Goal: Task Accomplishment & Management: Complete application form

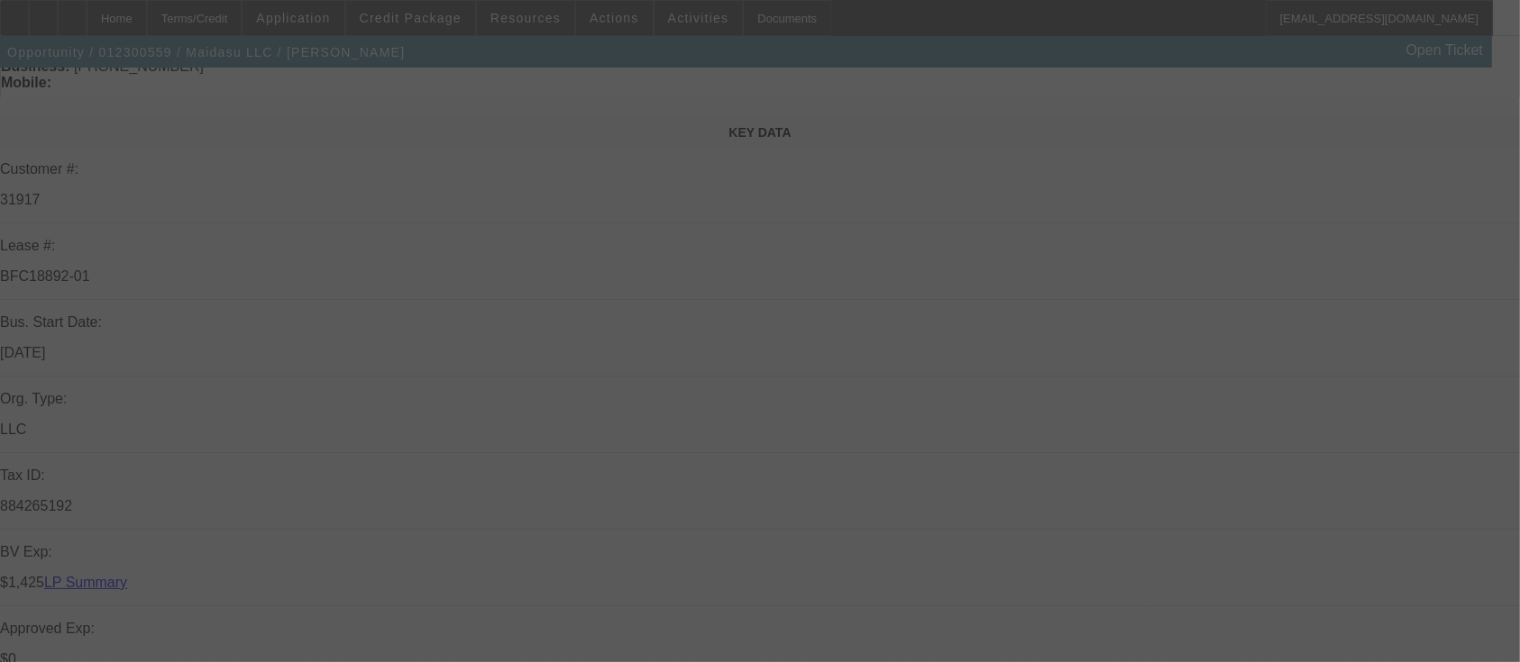
scroll to position [361, 0]
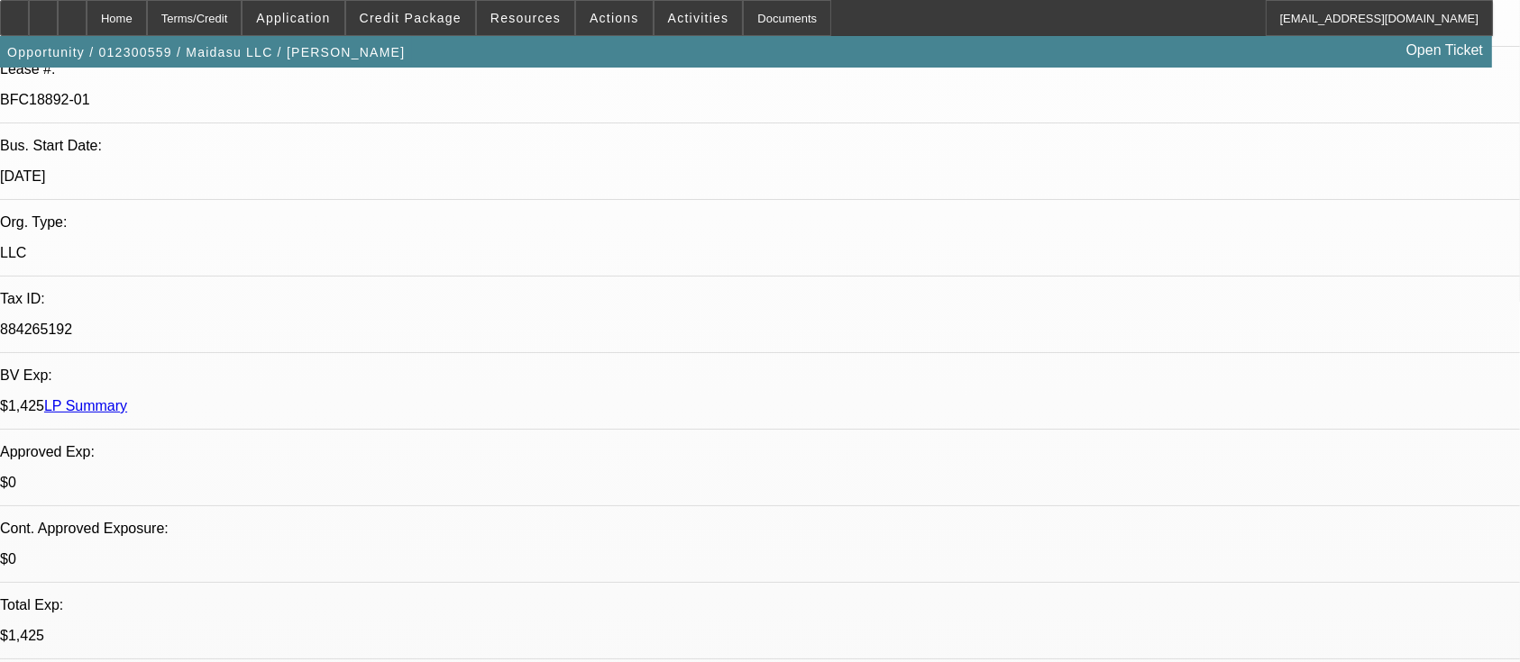
select select "0"
select select "2"
select select "0.1"
select select "4"
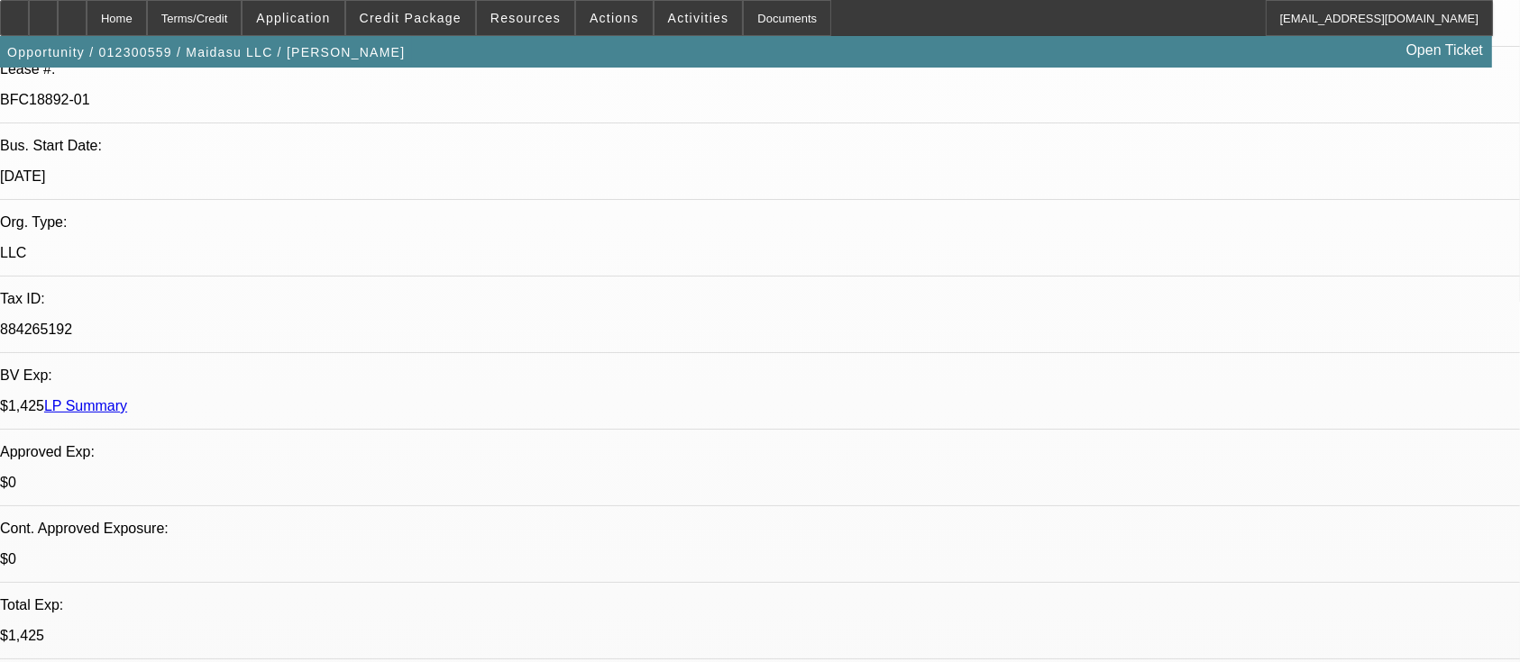
select select "0"
select select "2"
select select "0.1"
select select "8"
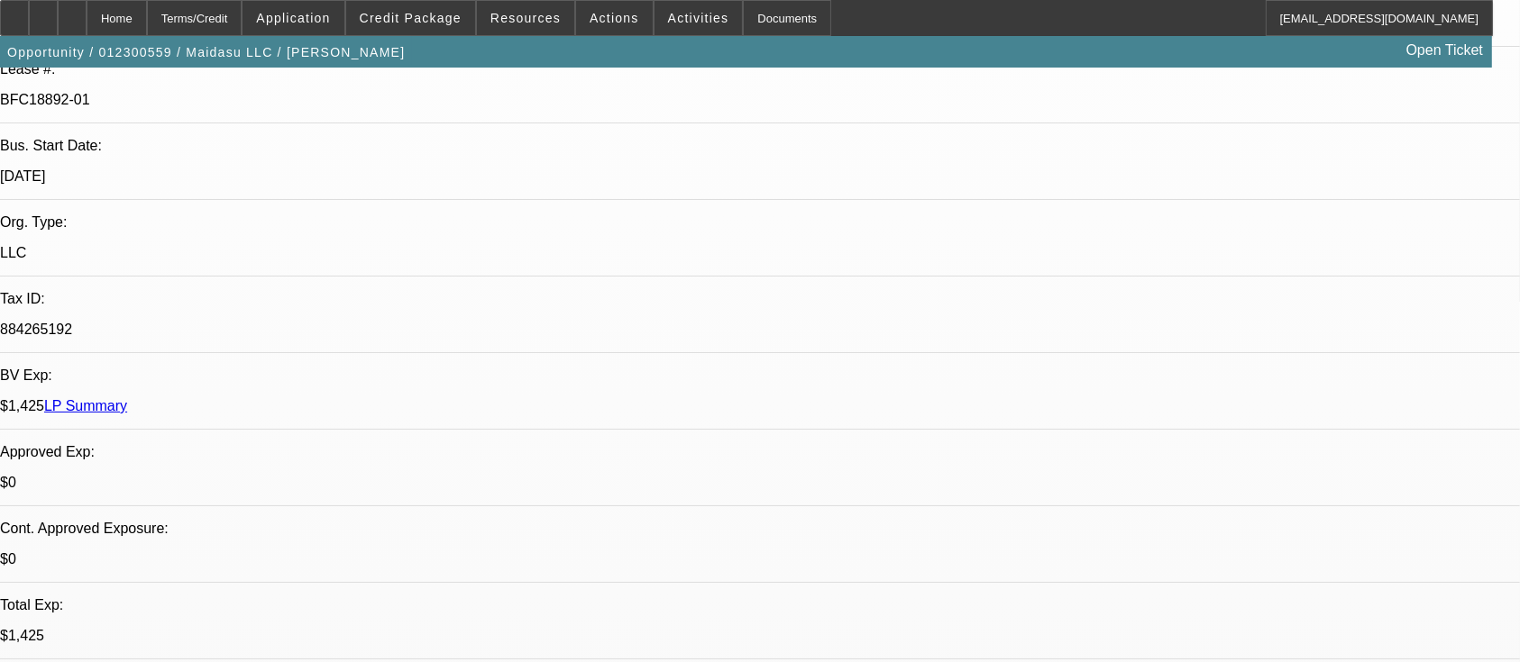
select select "0"
select select "2"
select select "0.1"
select select "8"
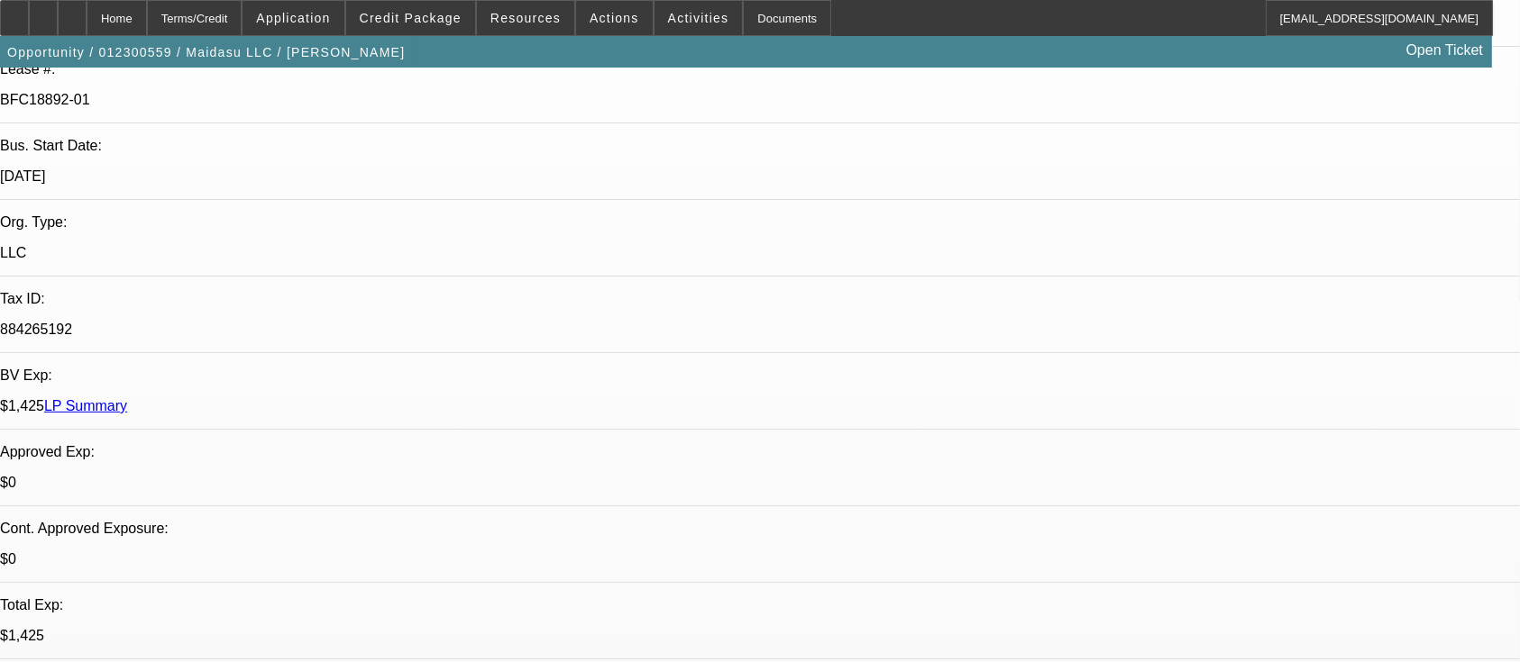
select select "0"
select select "2"
select select "0.1"
select select "8"
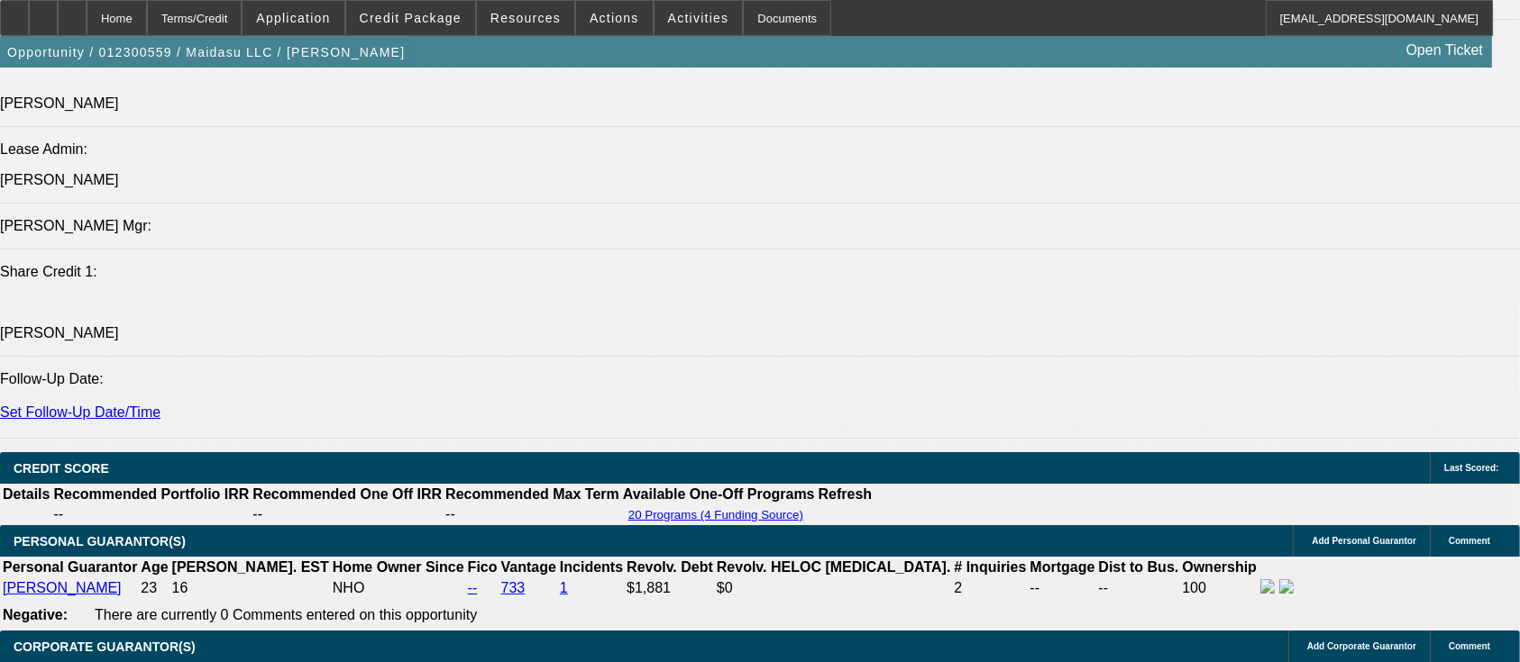
scroll to position [2403, 0]
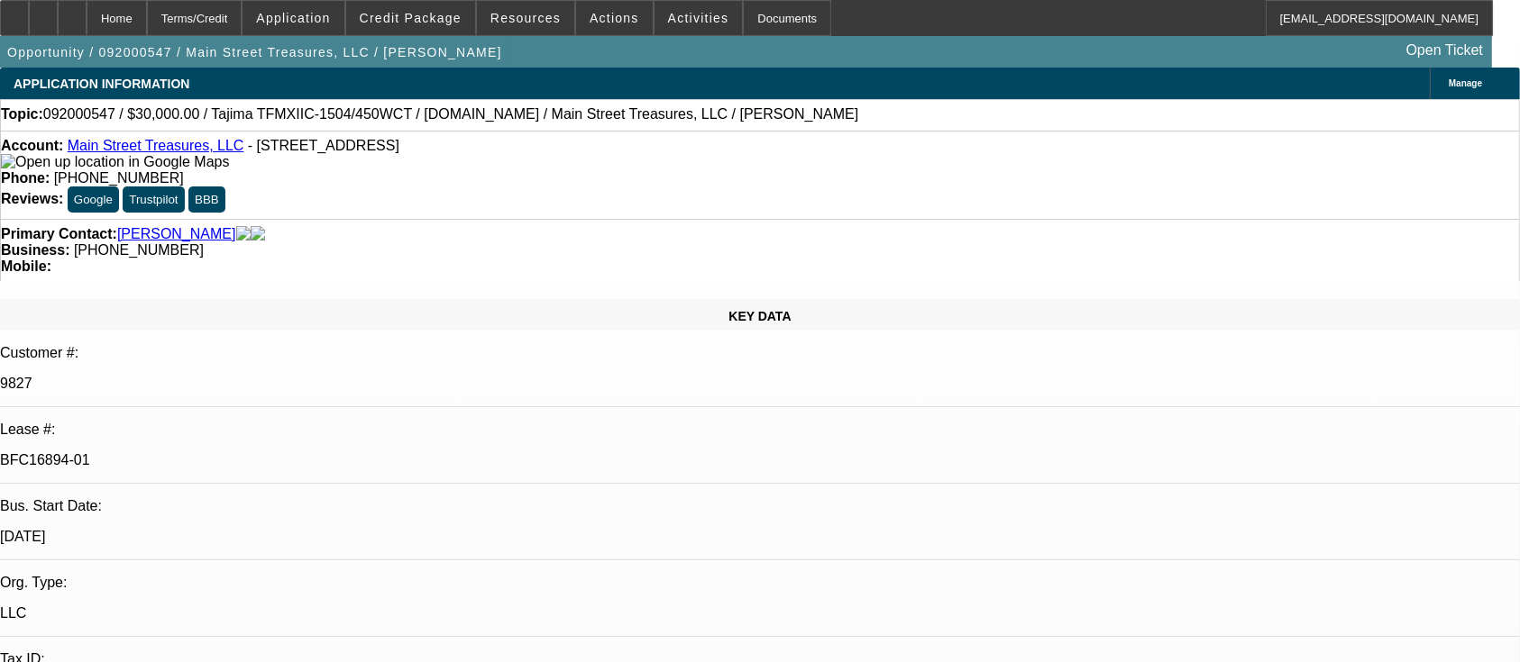
select select "0"
select select "2"
select select "0.1"
select select "4"
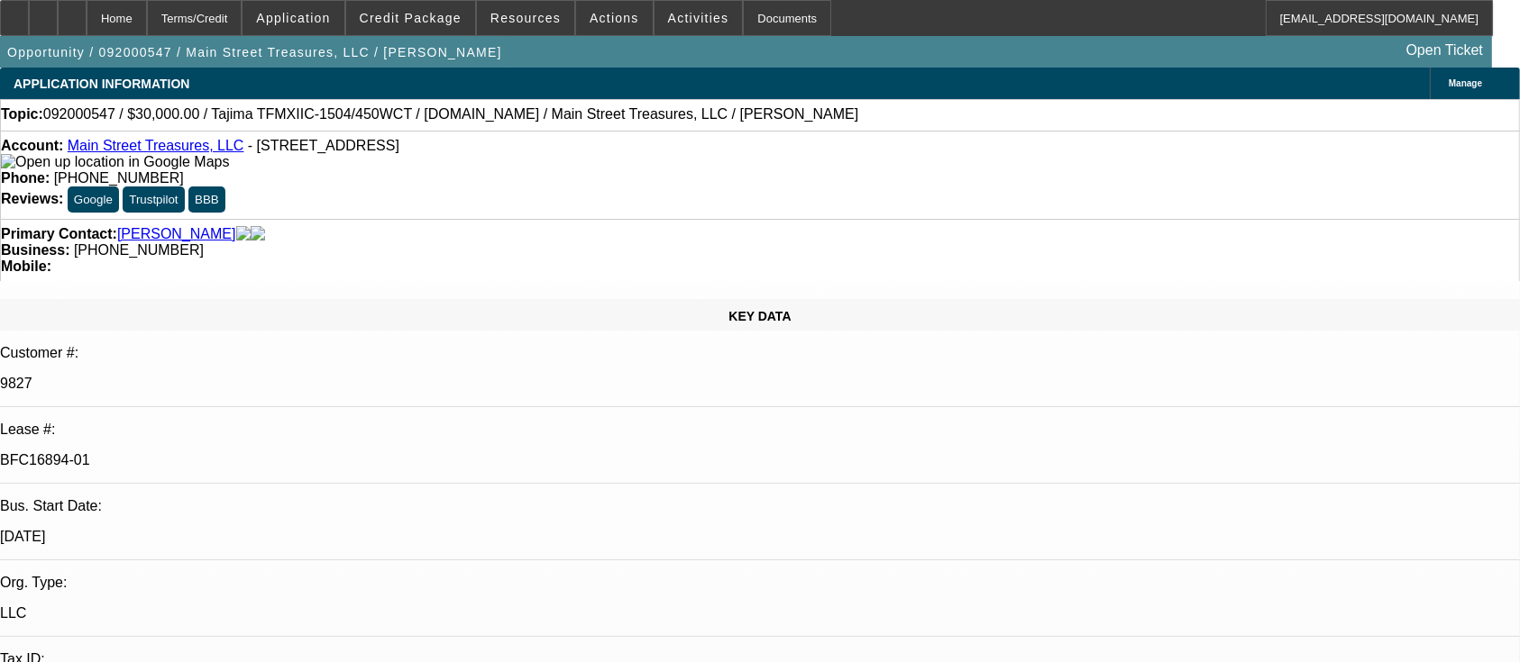
select select "0"
select select "2"
select select "0.1"
select select "4"
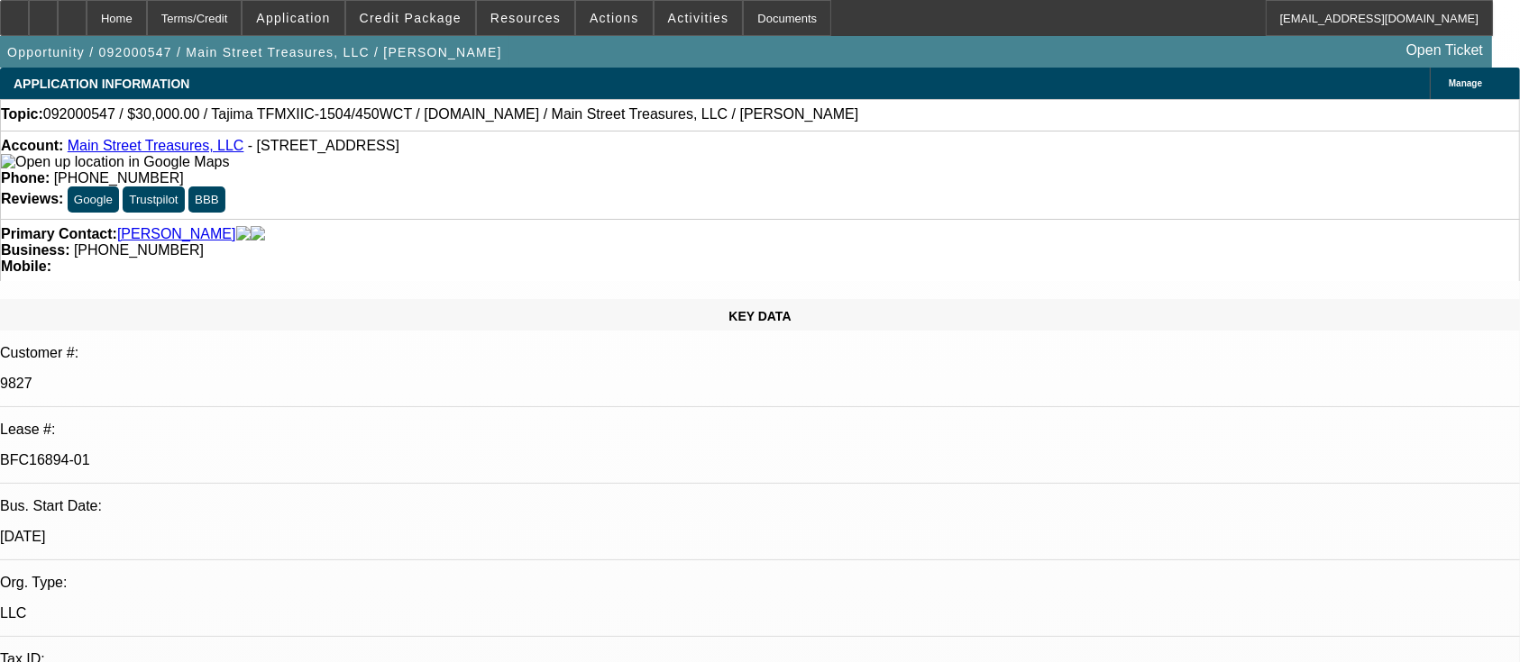
select select "0"
select select "2"
select select "0"
select select "6"
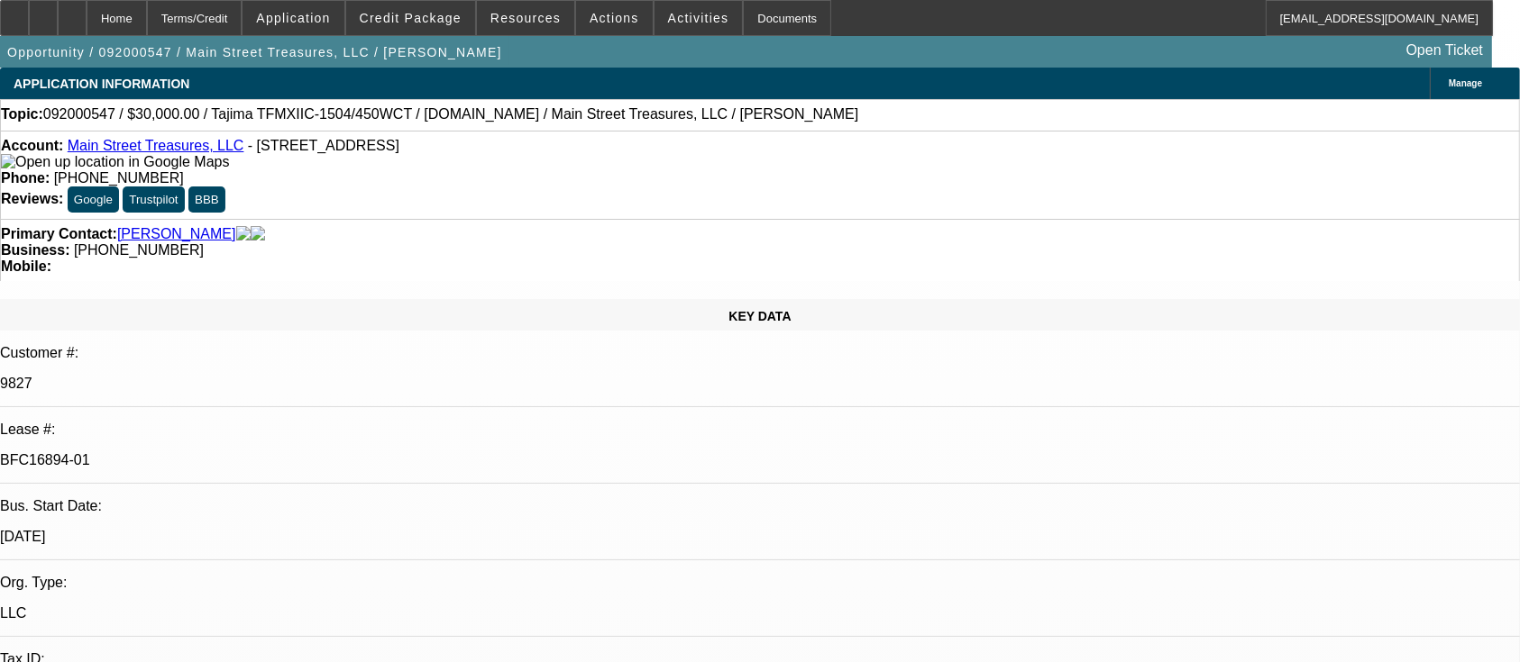
select select "0"
select select "2"
select select "0.1"
select select "4"
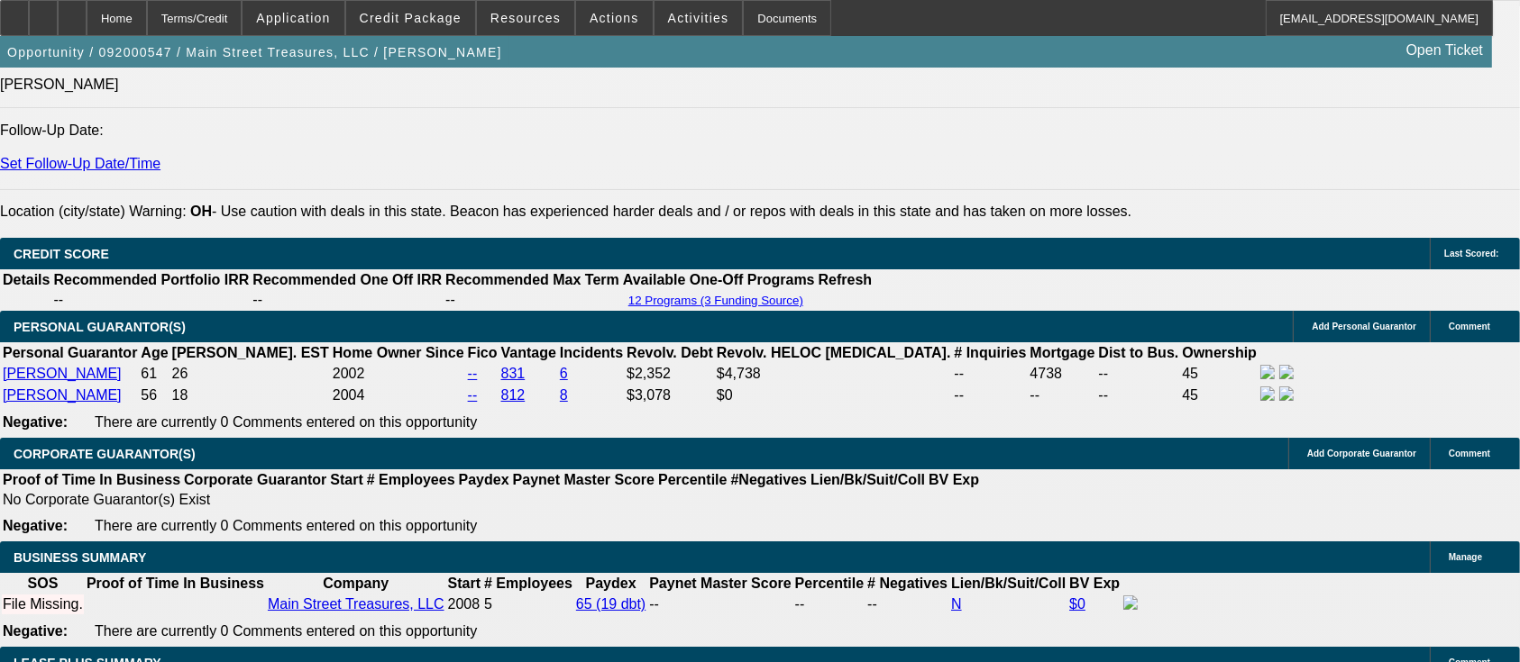
scroll to position [2763, 0]
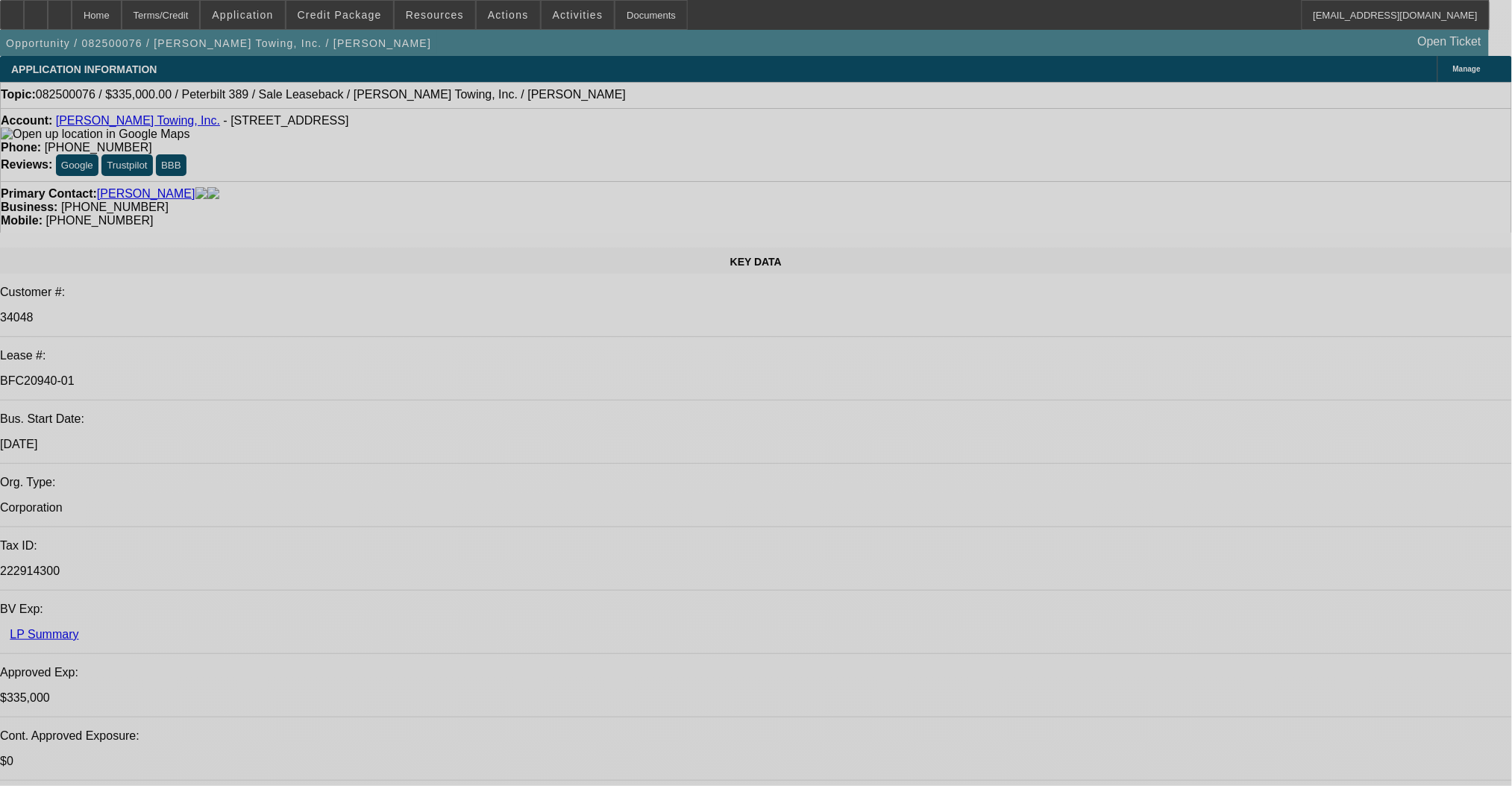
select select "0"
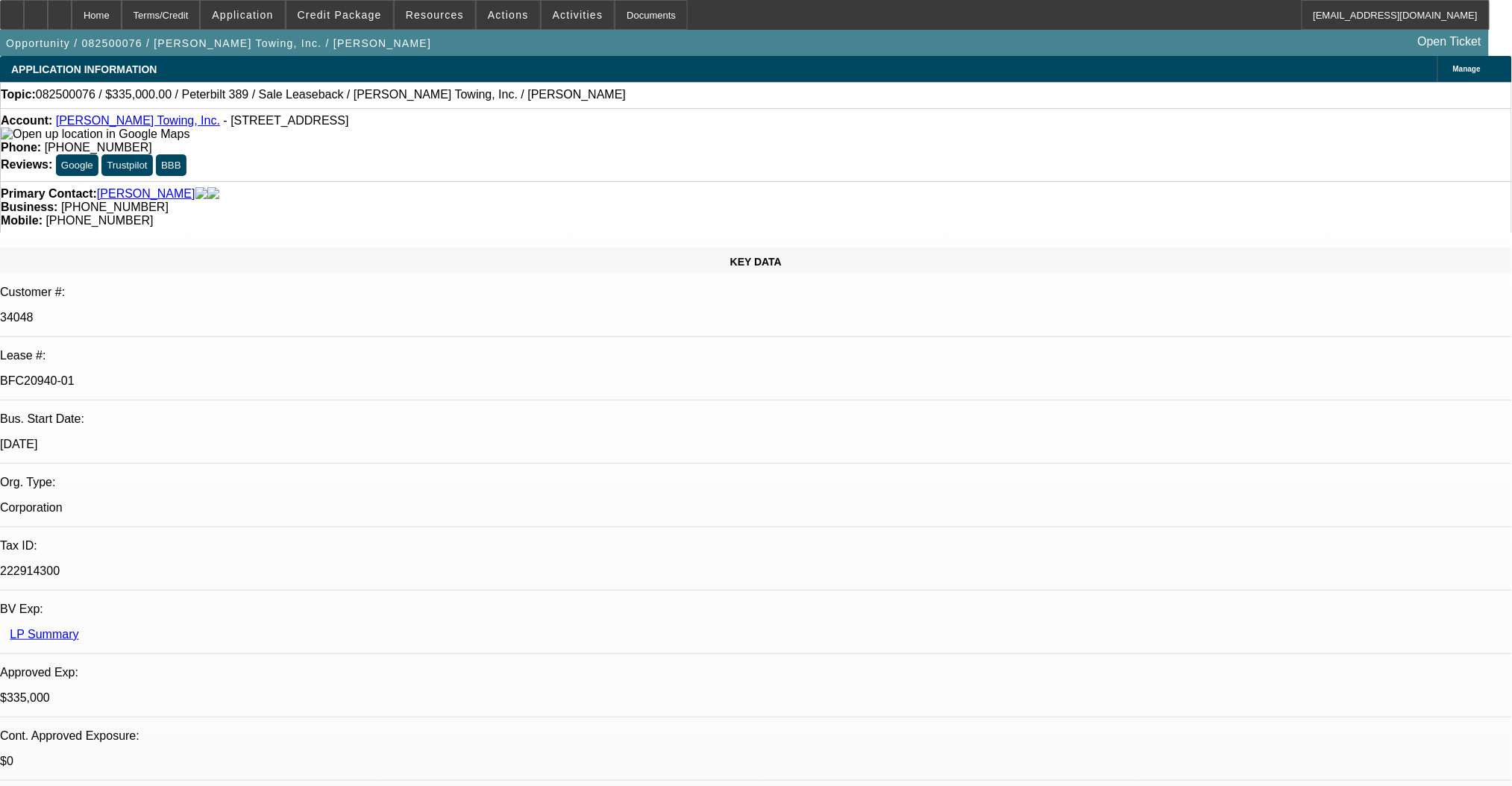
select select "2"
select select "0"
select select "6"
select select "0"
select select "2"
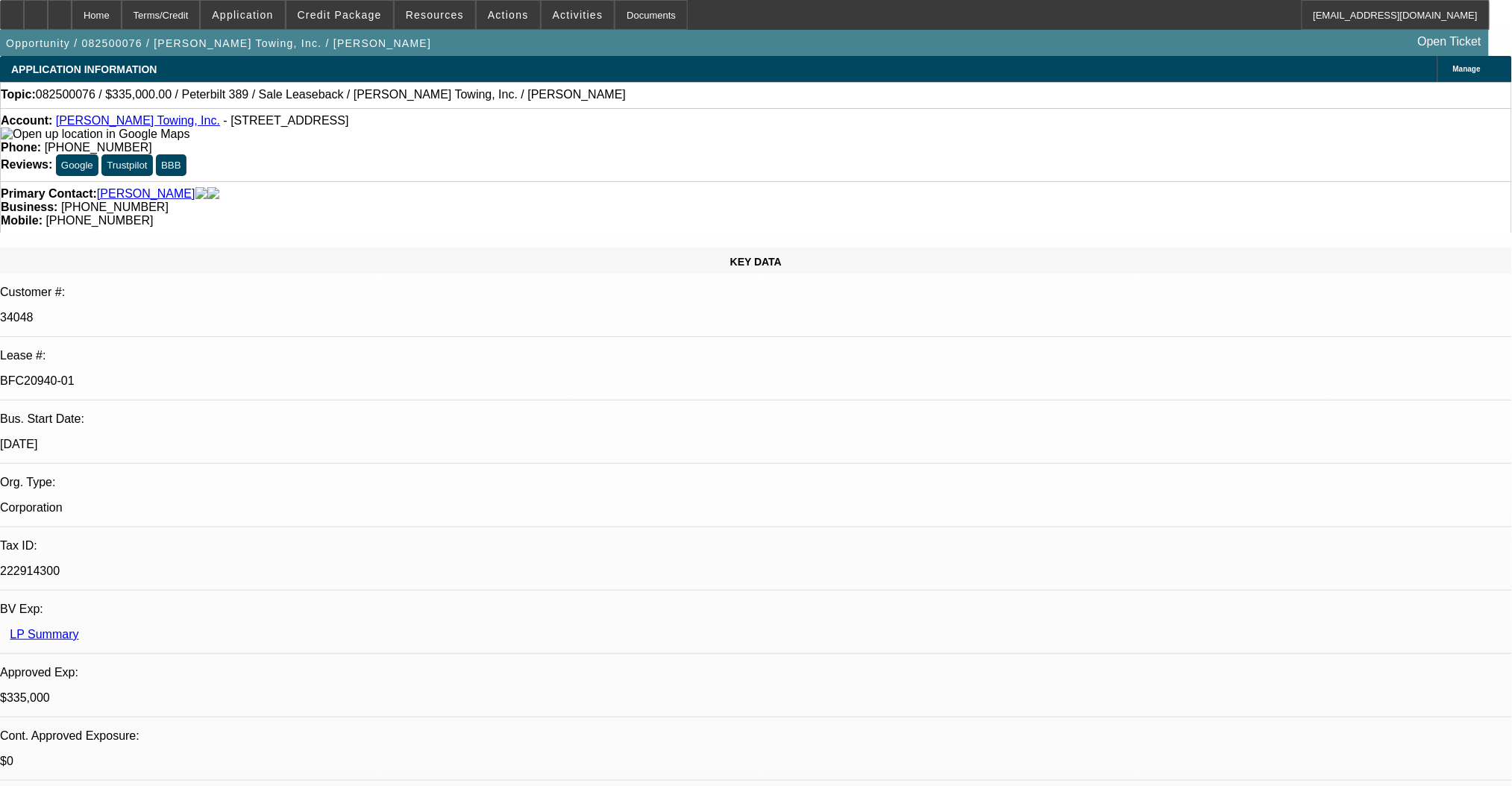
select select "2"
select select "0"
select select "6"
select select "0"
select select "2"
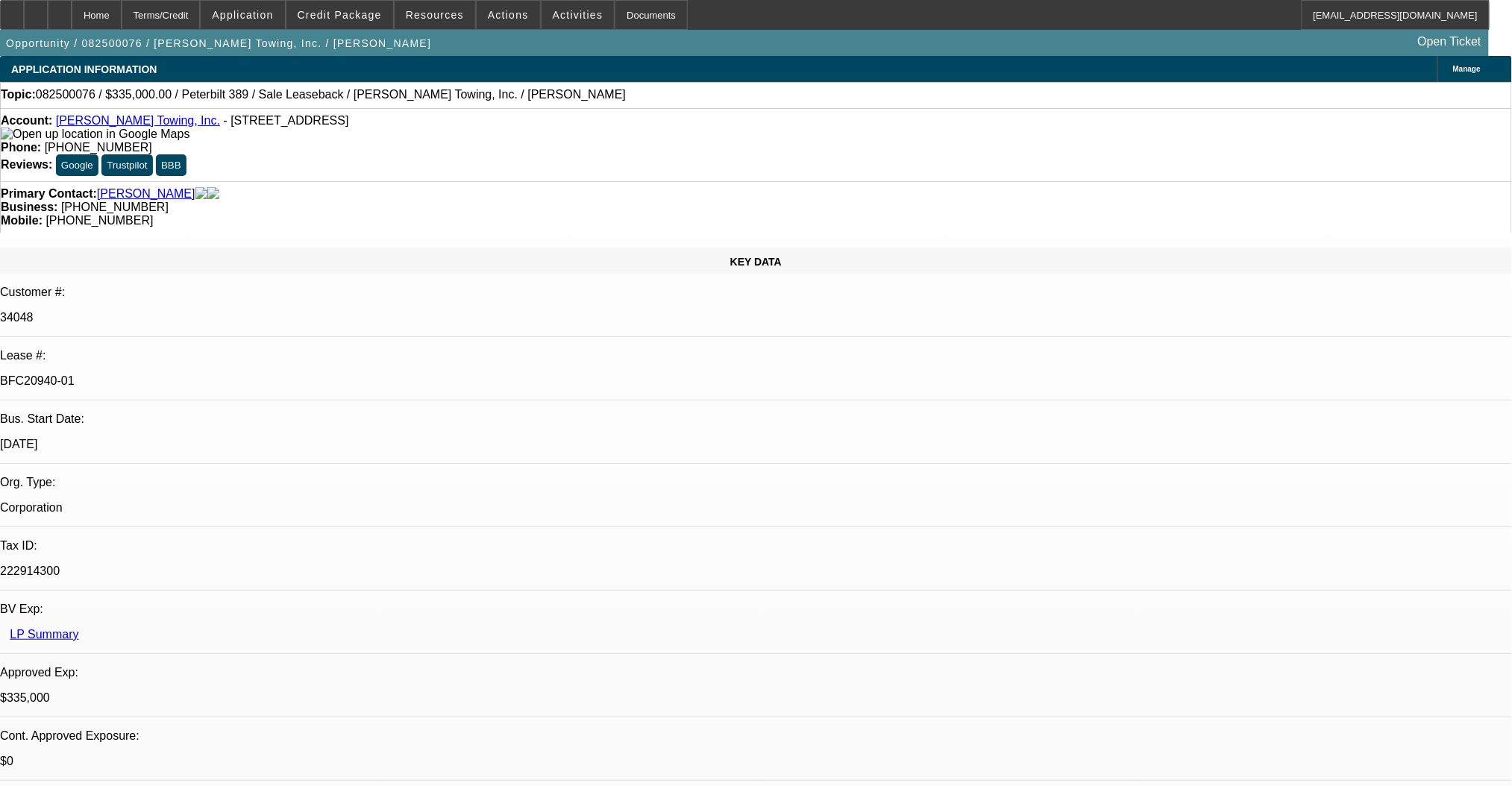
select select "2"
select select "0"
select select "6"
select select "0"
select select "2"
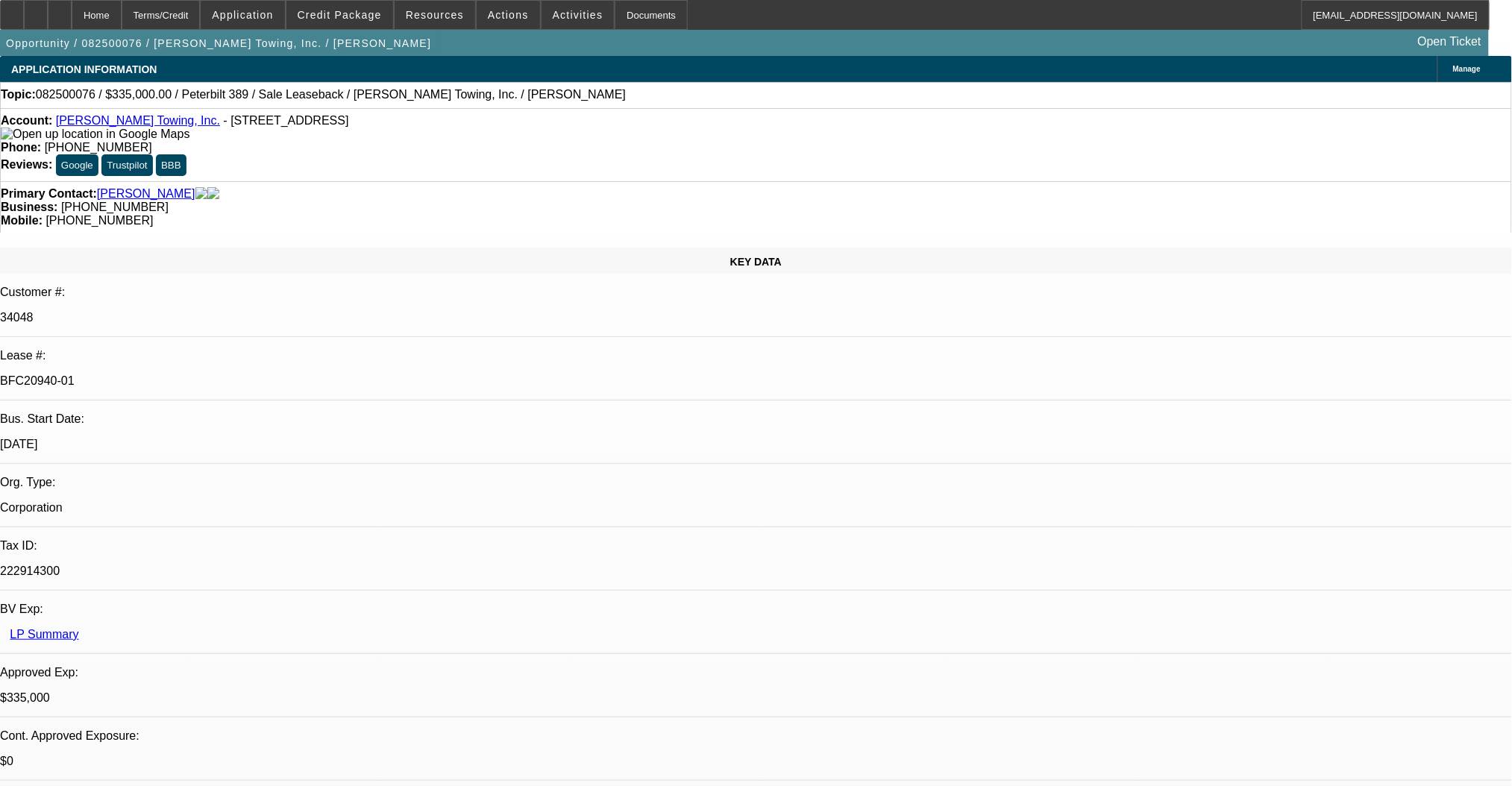
select select "0"
select select "6"
click at [24, 20] on div at bounding box center [12, 15] width 24 height 30
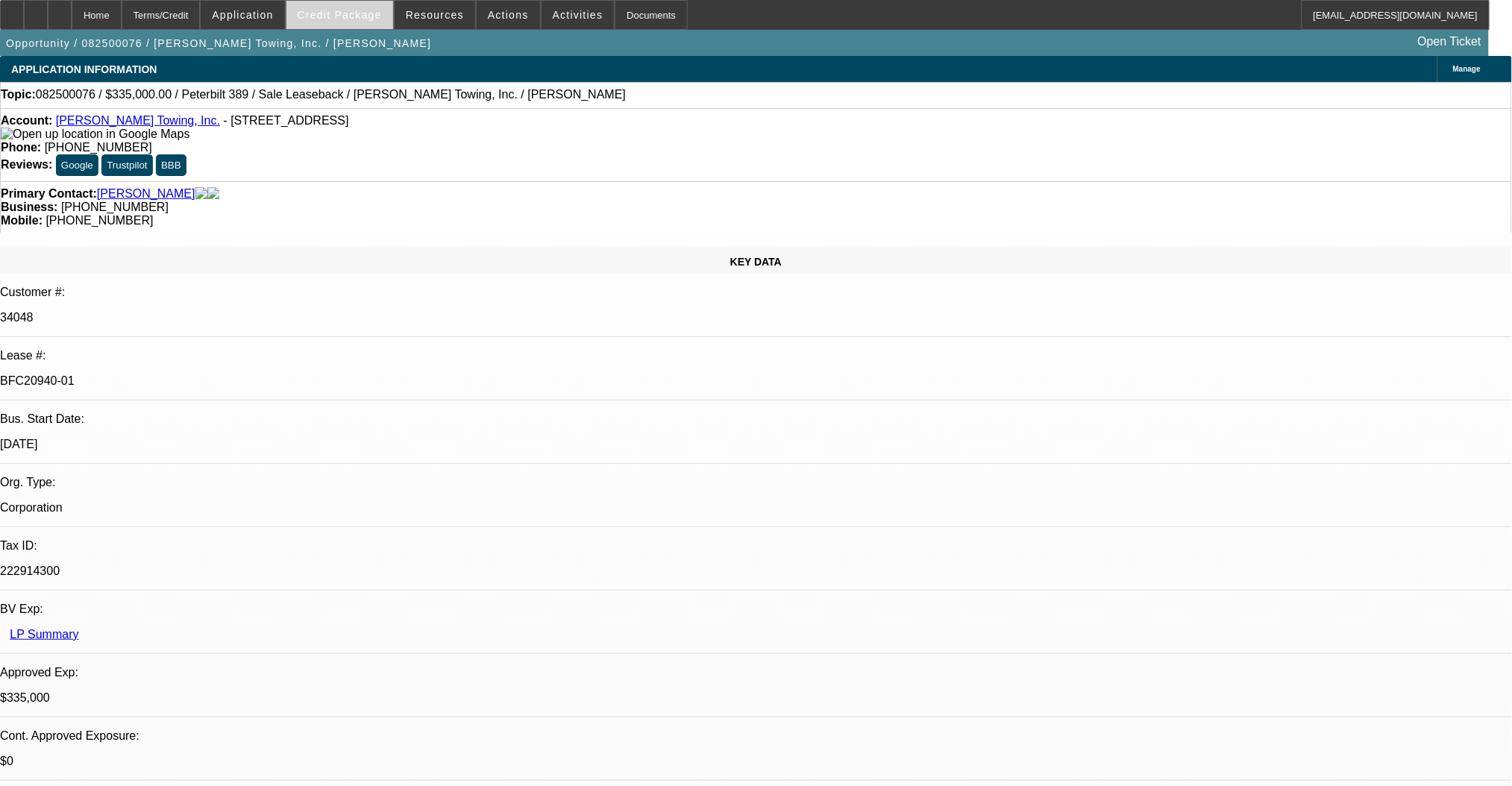
click at [352, 26] on span at bounding box center [339, 14] width 107 height 36
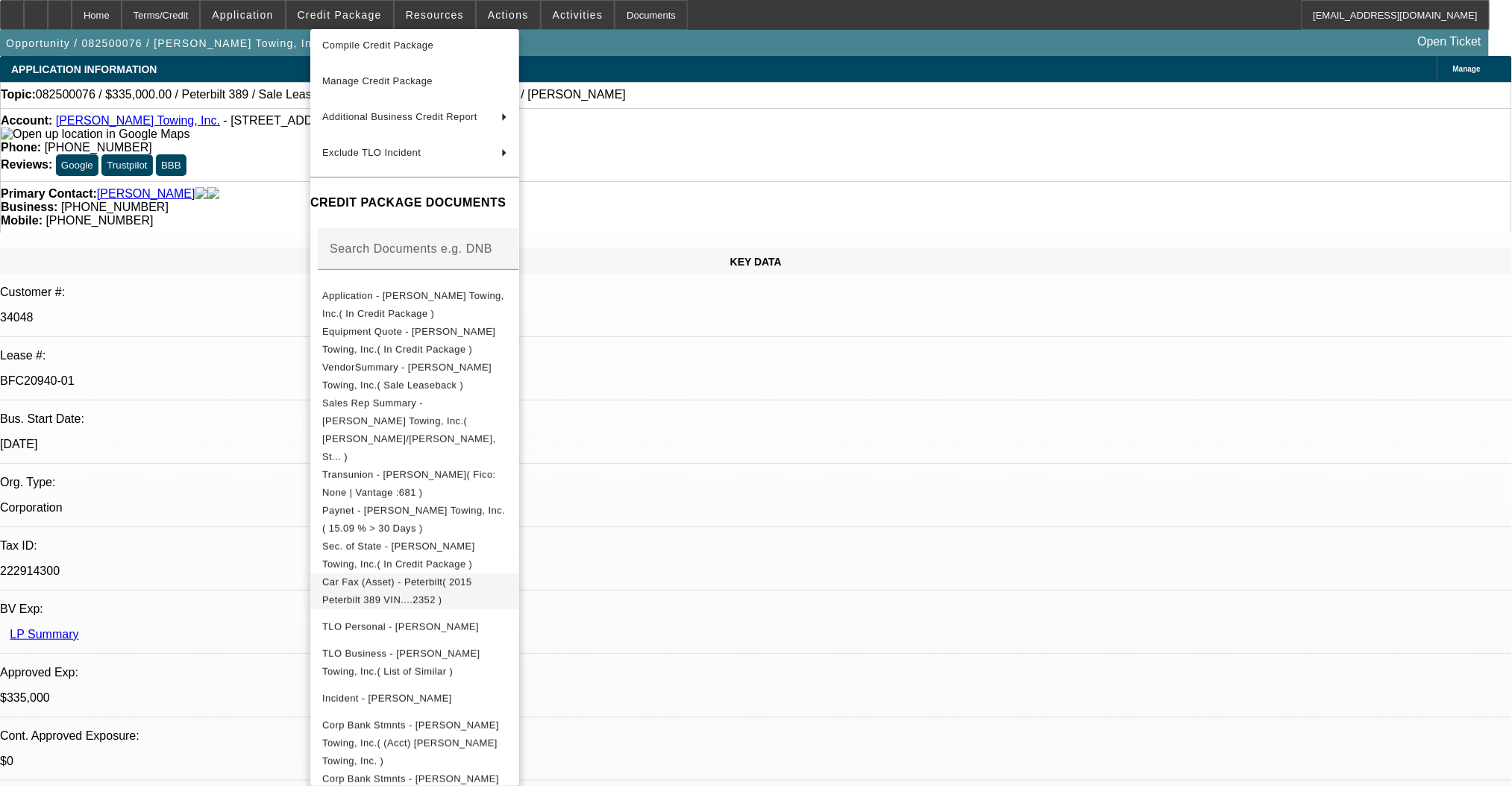
scroll to position [161, 0]
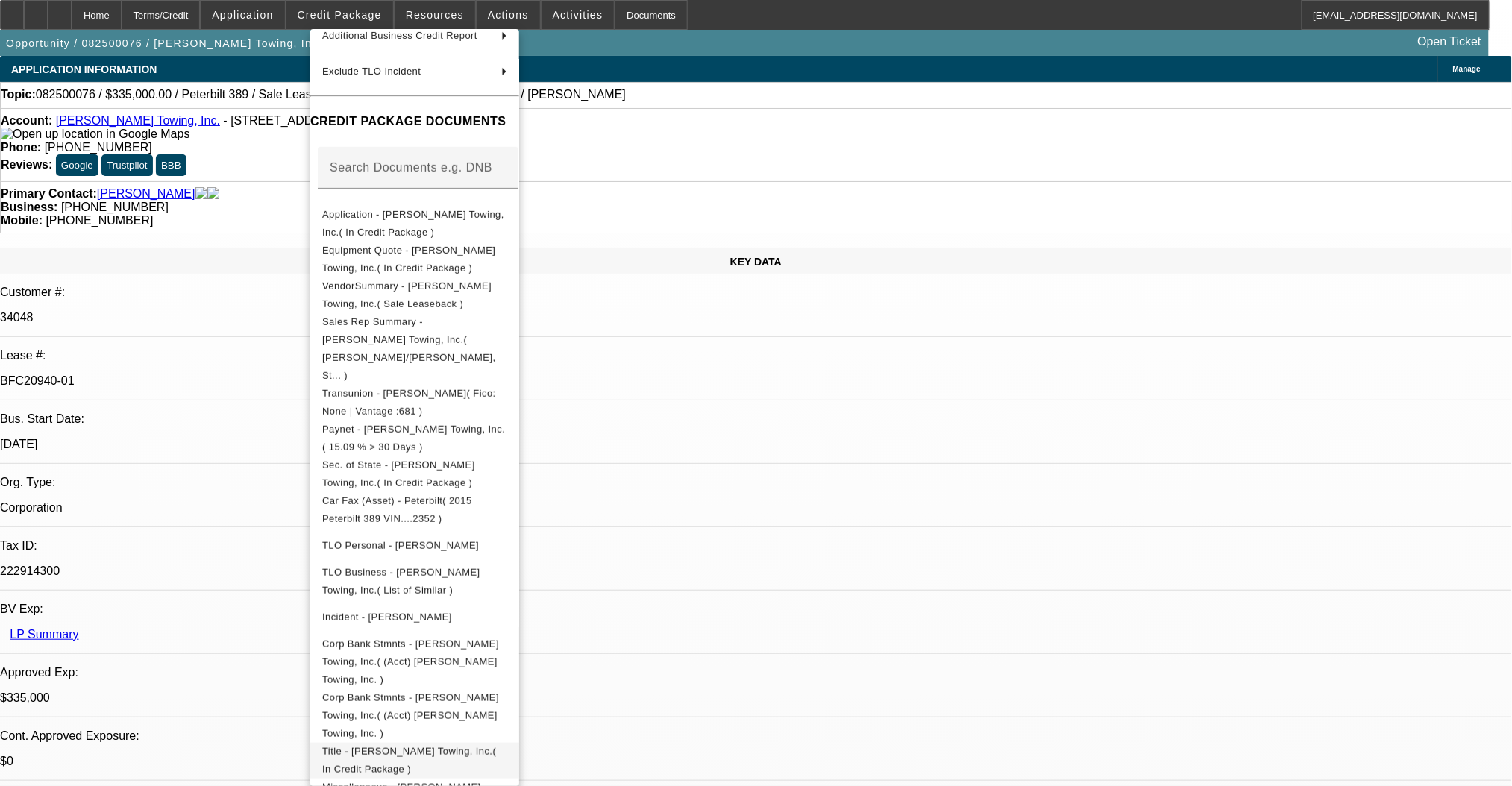
click at [437, 745] on span "Title - Scott Flowers Towing, Inc.( In Credit Package )" at bounding box center [409, 759] width 174 height 29
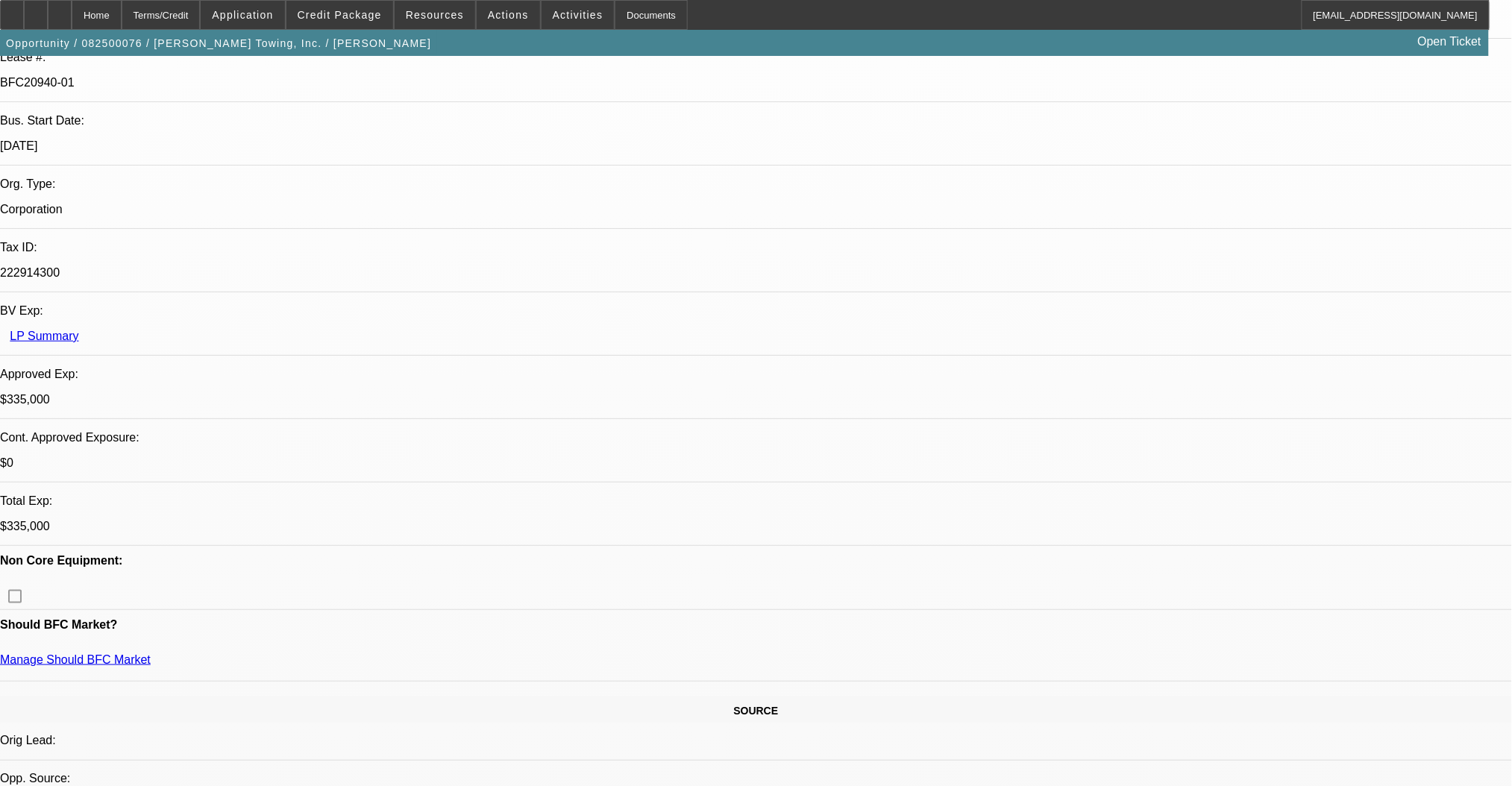
scroll to position [0, 0]
